Goal: Transaction & Acquisition: Book appointment/travel/reservation

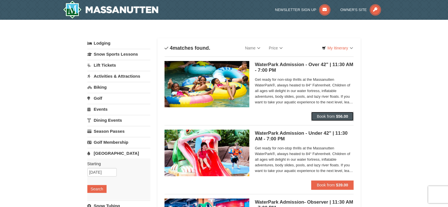
click at [342, 116] on strong "$56.00" at bounding box center [342, 116] width 12 height 5
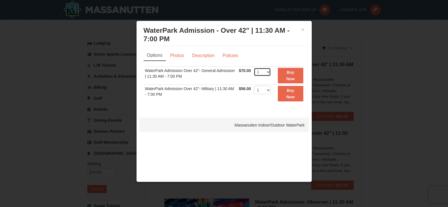
click at [267, 71] on select "1 2 3 4 5 6 7 8 9 10 11 12 13 14 15 16 17 18 19 20 21 22" at bounding box center [262, 72] width 17 height 8
select select "4"
click at [254, 68] on select "1 2 3 4 5 6 7 8 9 10 11 12 13 14 15 16 17 18 19 20 21 22" at bounding box center [262, 72] width 17 height 8
click at [306, 29] on div "× WaterPark Admission - Over 42" | 11:30 AM - 7:00 PM Massanutten Indoor/Outdoo…" at bounding box center [224, 35] width 170 height 22
click at [304, 29] on button "×" at bounding box center [302, 30] width 3 height 6
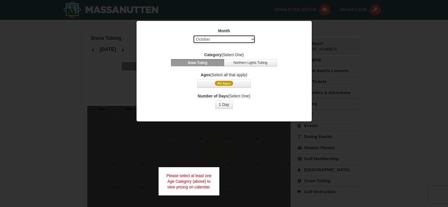
click at [254, 38] on select "Select October November December January February March April May June July Aug…" at bounding box center [224, 39] width 62 height 8
select select "12"
click at [193, 35] on select "Select October November December January February March April May June July Aug…" at bounding box center [224, 39] width 62 height 8
click at [270, 102] on div "Number of Days (Select One) 1 Day 2 3 4 5 6 7 8 9 10 11 12 13 14 15" at bounding box center [224, 101] width 161 height 16
click at [225, 102] on button "1 Day" at bounding box center [224, 104] width 18 height 8
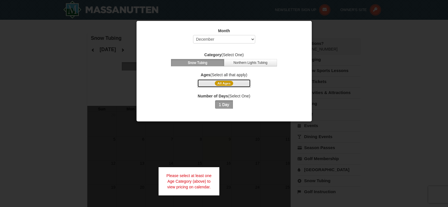
click at [243, 82] on button "All Ages" at bounding box center [223, 83] width 53 height 8
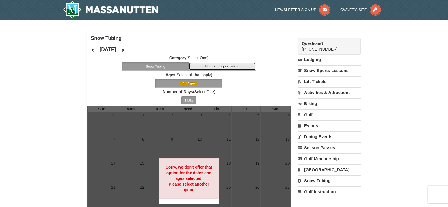
click at [226, 66] on button "Northern Lights Tubing" at bounding box center [222, 66] width 67 height 8
click at [194, 83] on span "All Ages" at bounding box center [189, 83] width 18 height 5
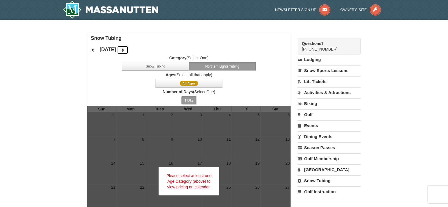
click at [125, 49] on icon at bounding box center [123, 50] width 4 height 4
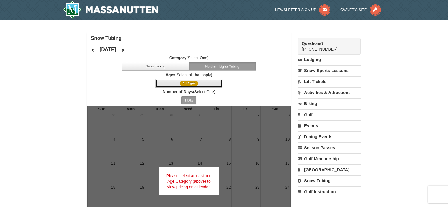
click at [188, 84] on span "All Ages" at bounding box center [189, 83] width 18 height 5
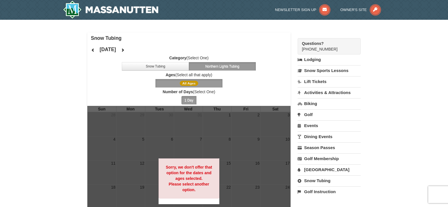
click at [187, 101] on button "1 Day" at bounding box center [188, 100] width 15 height 8
